Goal: Browse casually

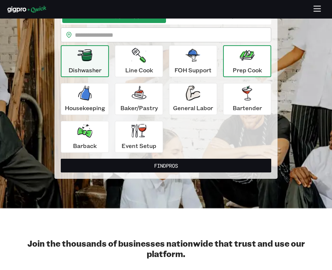
scroll to position [38, 0]
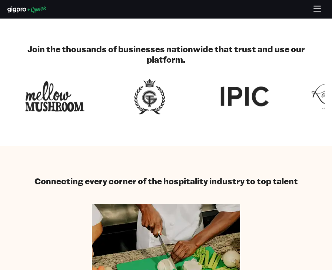
scroll to position [259, 0]
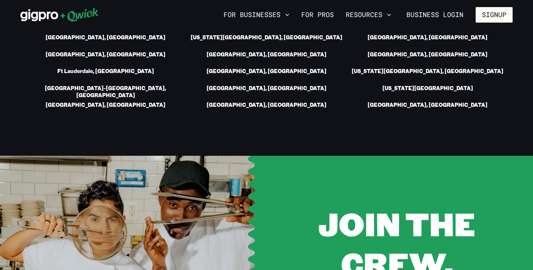
scroll to position [1211, 0]
